Goal: Transaction & Acquisition: Purchase product/service

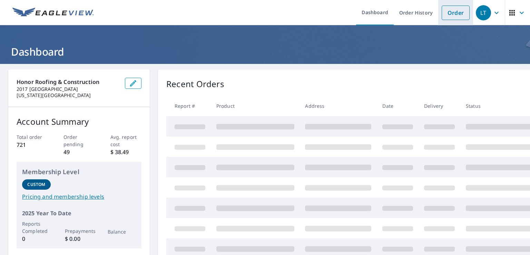
click at [452, 9] on link "Order" at bounding box center [456, 13] width 28 height 14
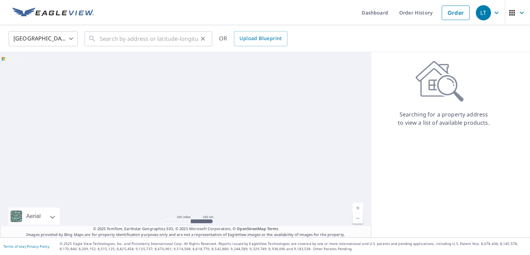
click at [203, 32] on div "​" at bounding box center [149, 38] width 128 height 15
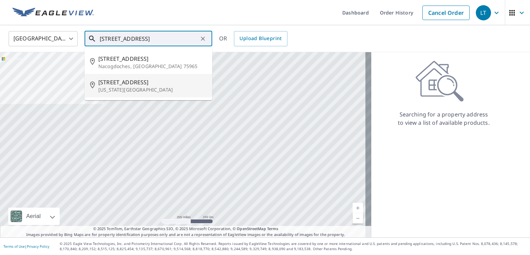
click at [164, 89] on p "[US_STATE][GEOGRAPHIC_DATA]" at bounding box center [152, 89] width 108 height 7
type input "[STREET_ADDRESS][US_STATE]"
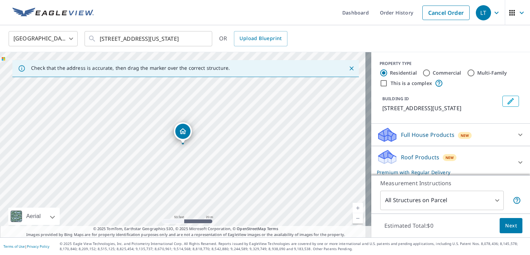
scroll to position [57, 0]
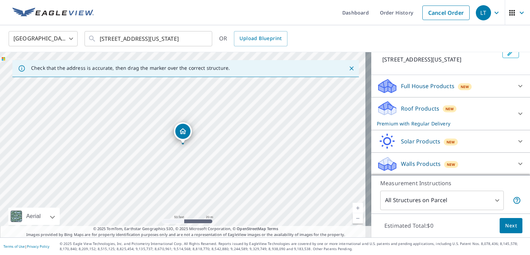
click at [445, 87] on p "Full House Products" at bounding box center [428, 86] width 54 height 8
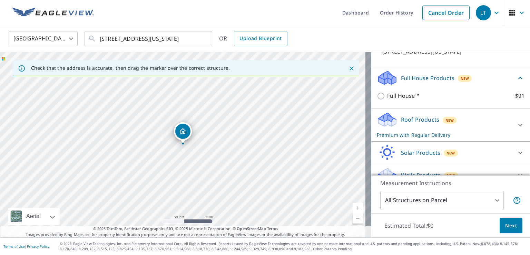
click at [445, 82] on p "Full House Products" at bounding box center [428, 78] width 54 height 8
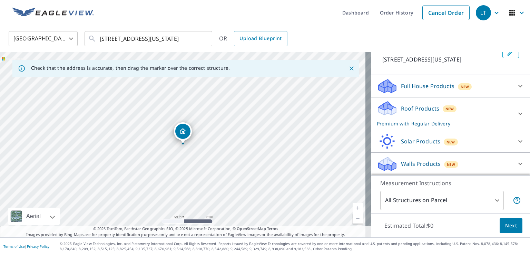
click at [443, 104] on div "Roof Products New Premium with Regular Delivery" at bounding box center [444, 113] width 135 height 27
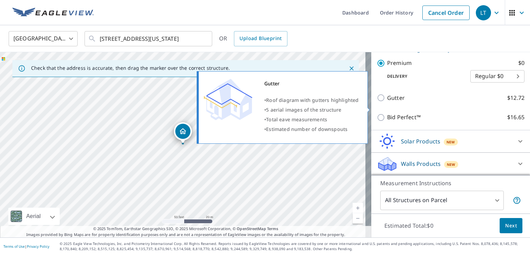
scroll to position [91, 0]
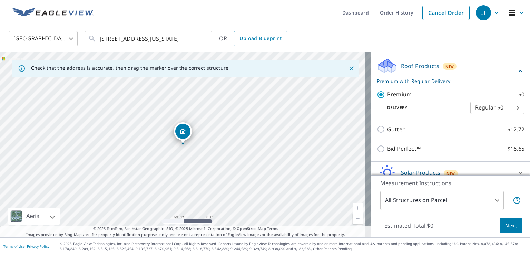
click at [446, 69] on span "New" at bounding box center [450, 67] width 9 height 6
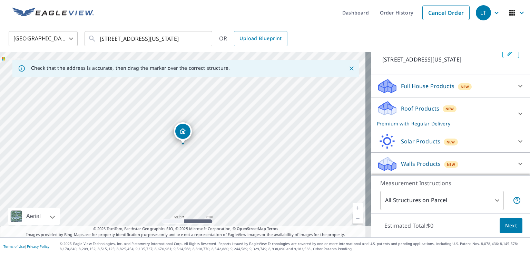
scroll to position [57, 0]
click at [505, 222] on span "Next" at bounding box center [511, 225] width 12 height 9
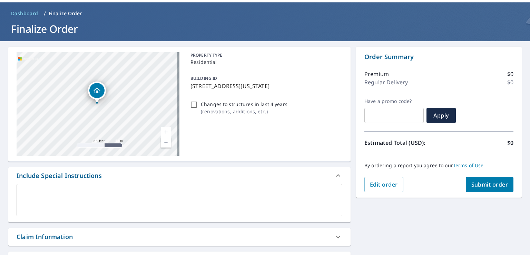
scroll to position [138, 0]
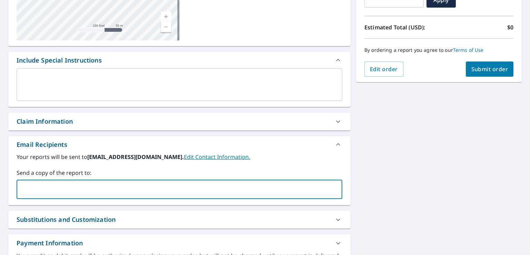
click at [104, 195] on input "text" at bounding box center [174, 189] width 309 height 13
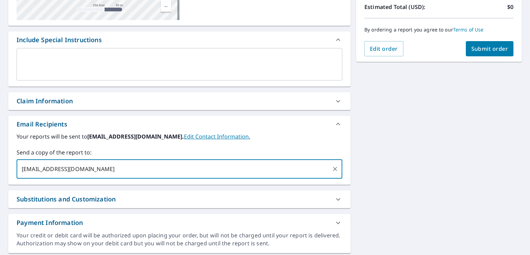
scroll to position [180, 0]
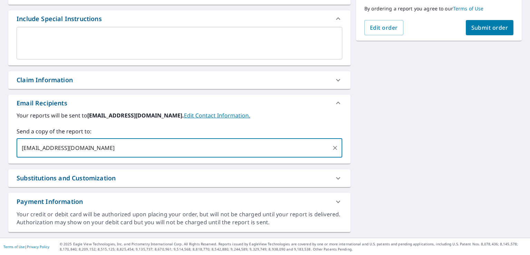
type input "[EMAIL_ADDRESS][DOMAIN_NAME]"
click at [485, 29] on span "Submit order" at bounding box center [490, 28] width 37 height 8
checkbox input "true"
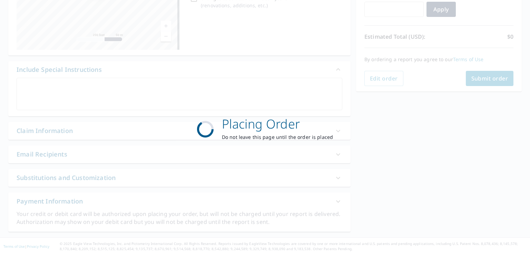
scroll to position [128, 0]
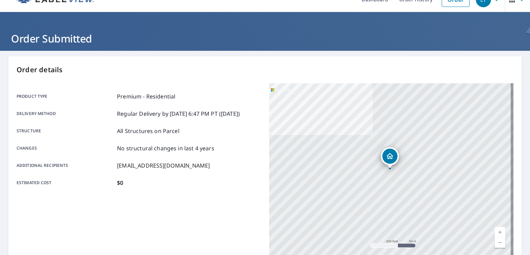
scroll to position [151, 0]
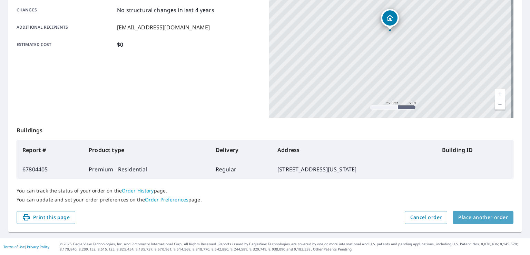
click at [495, 213] on span "Place another order" at bounding box center [483, 217] width 50 height 9
